Goal: Find specific page/section: Find specific page/section

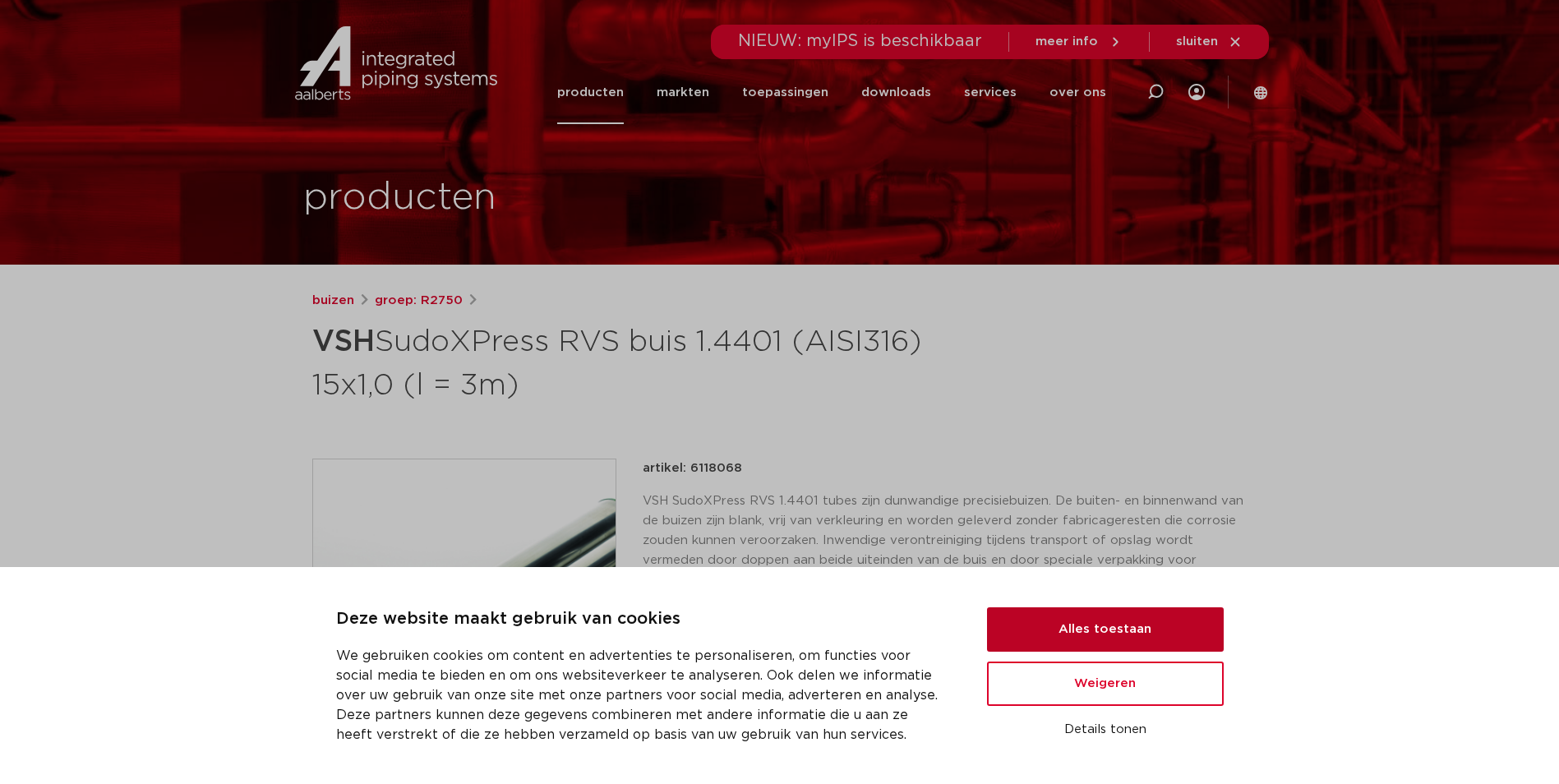
click at [1131, 625] on button "Alles toestaan" at bounding box center [1105, 629] width 236 height 44
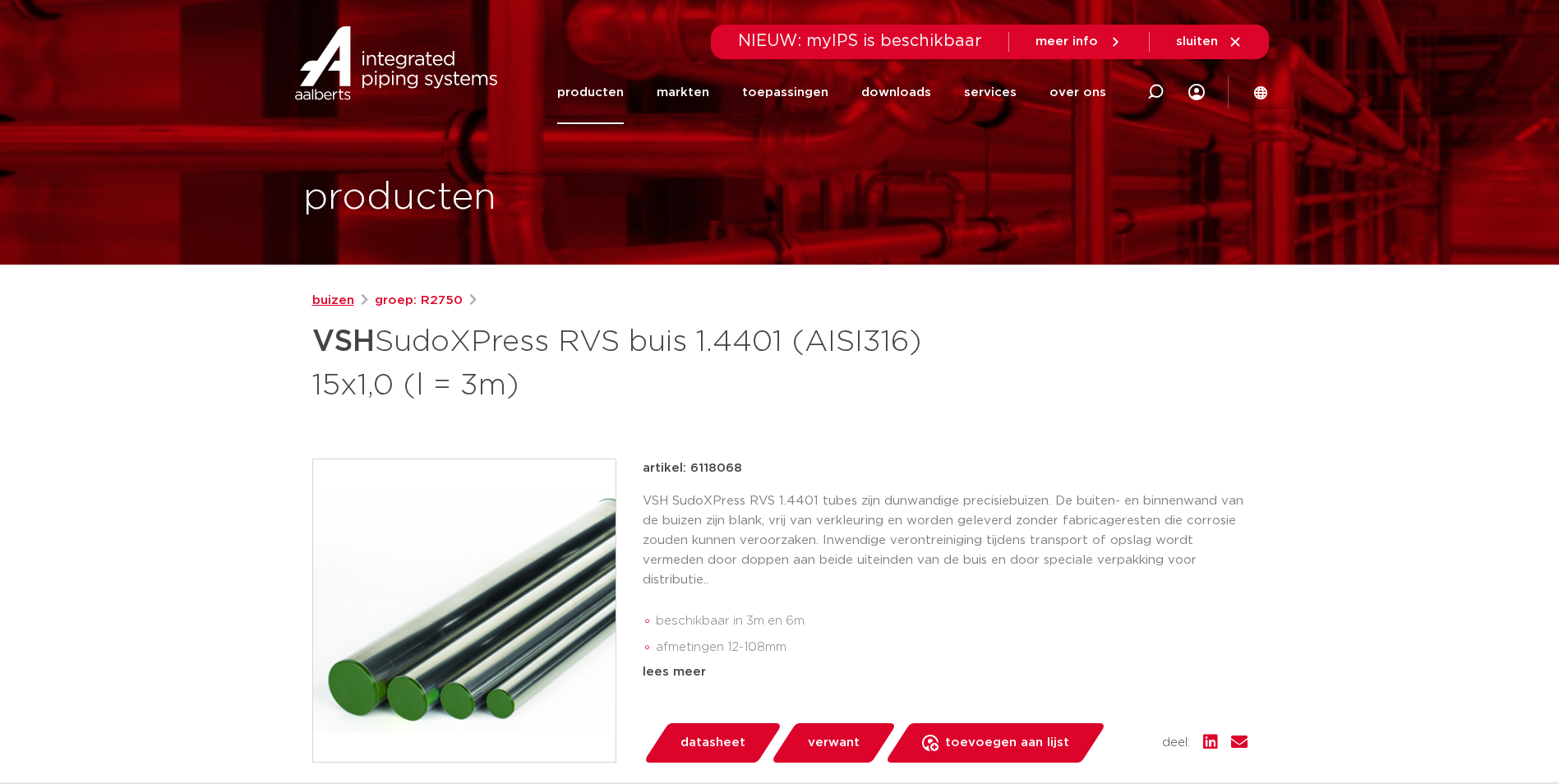
click at [340, 301] on link "buizen" at bounding box center [334, 300] width 42 height 20
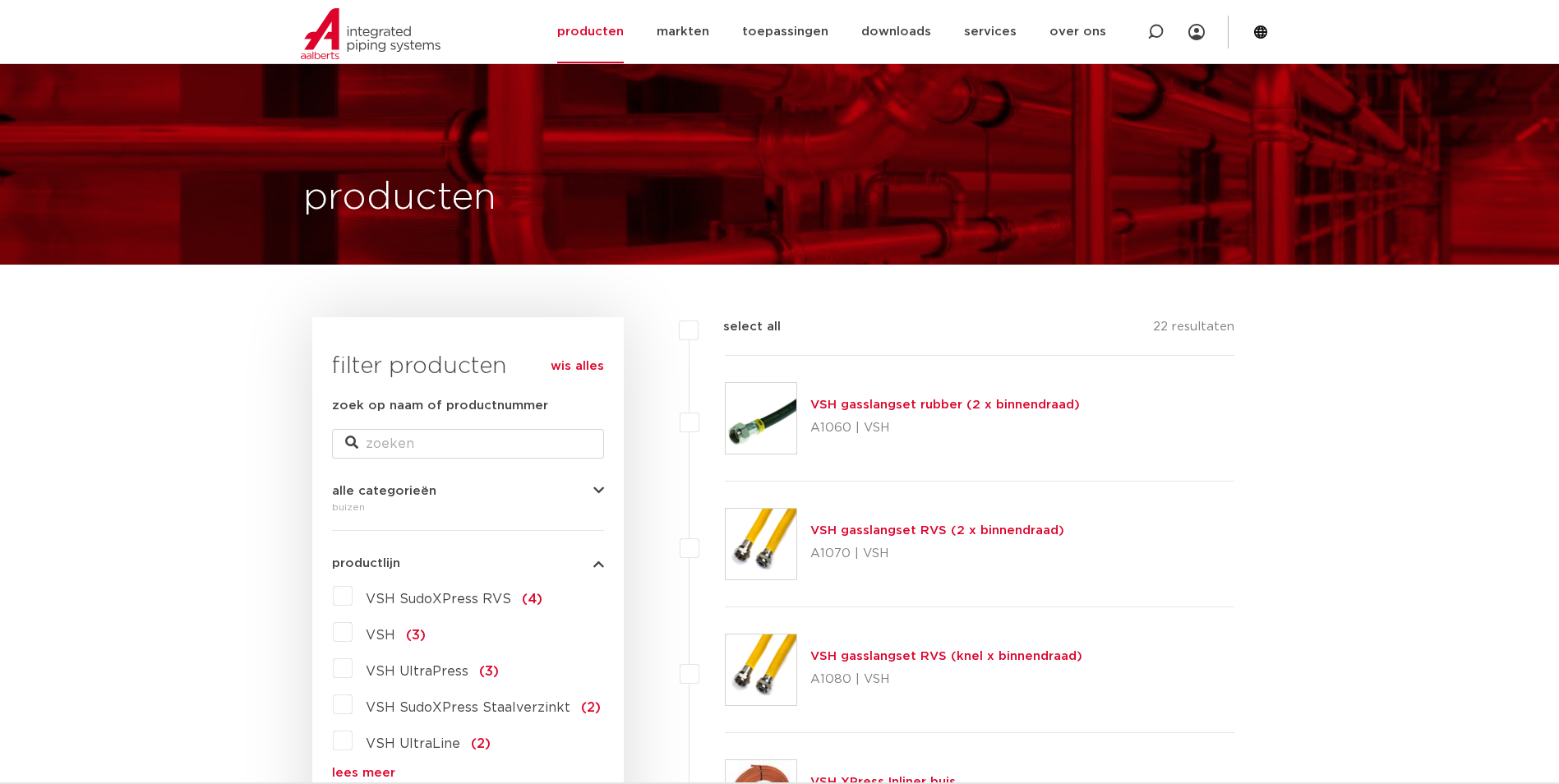
scroll to position [247, 0]
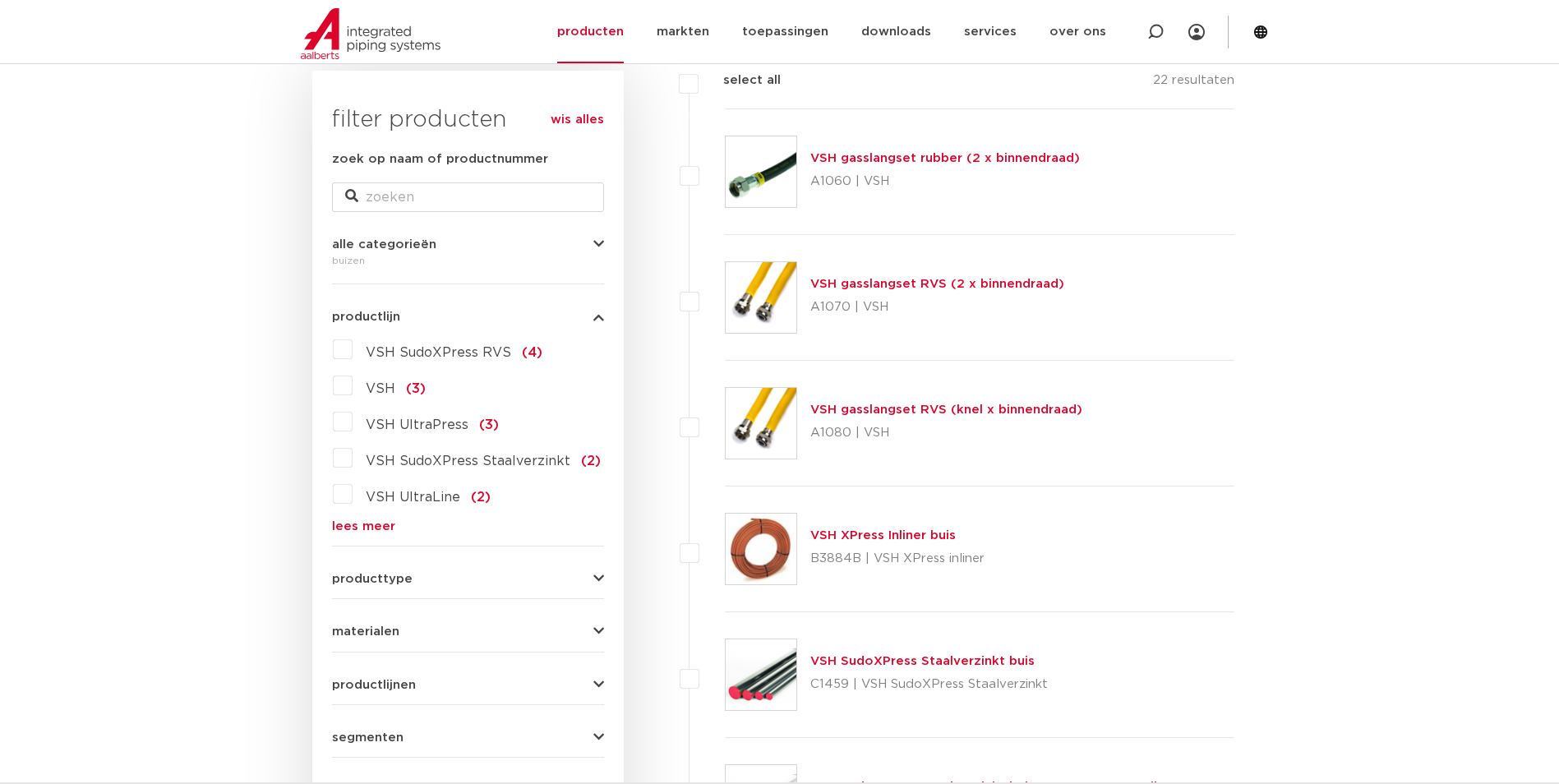
click at [518, 635] on button "materialen" at bounding box center [468, 631] width 272 height 12
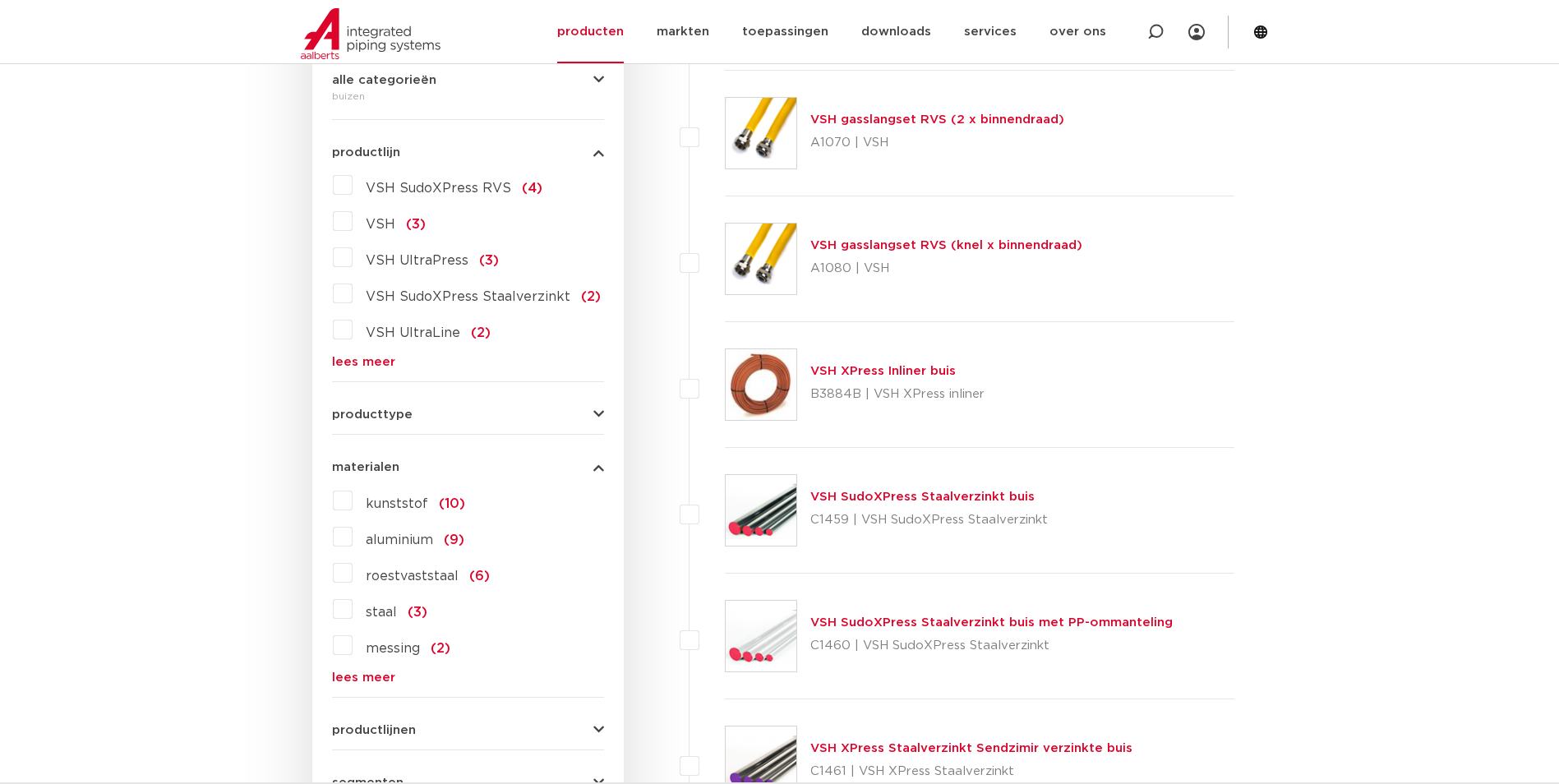
click at [353, 576] on label "roestvaststaal (6)" at bounding box center [422, 572] width 138 height 26
click at [0, 0] on input "roestvaststaal (6)" at bounding box center [0, 0] width 0 height 0
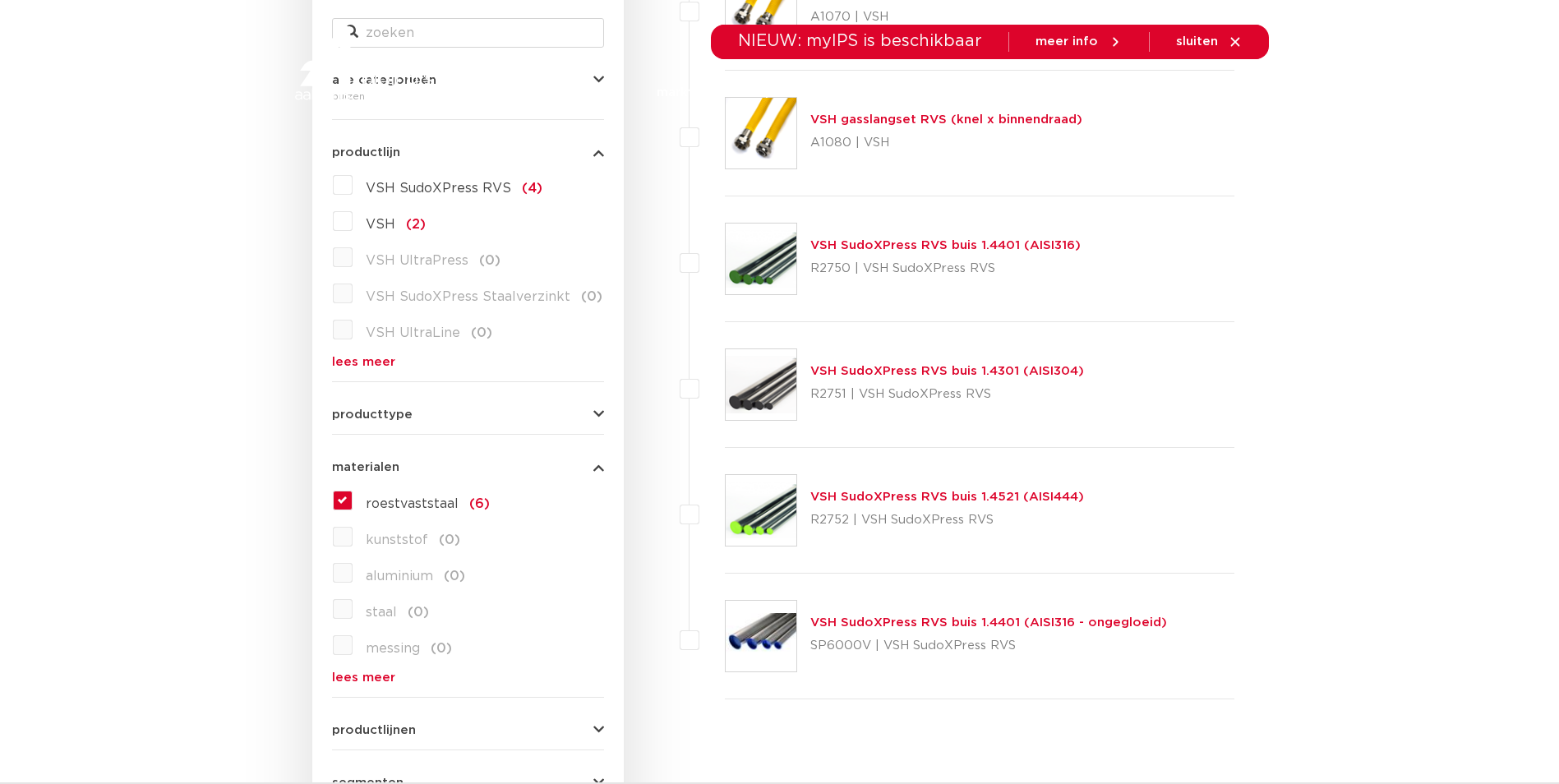
click at [1423, 423] on body "Zoeken NIEUW: myIPS is beschikbaar meer info sluiten producten markten toepassi…" at bounding box center [780, 747] width 1559 height 2316
